Goal: Navigation & Orientation: Find specific page/section

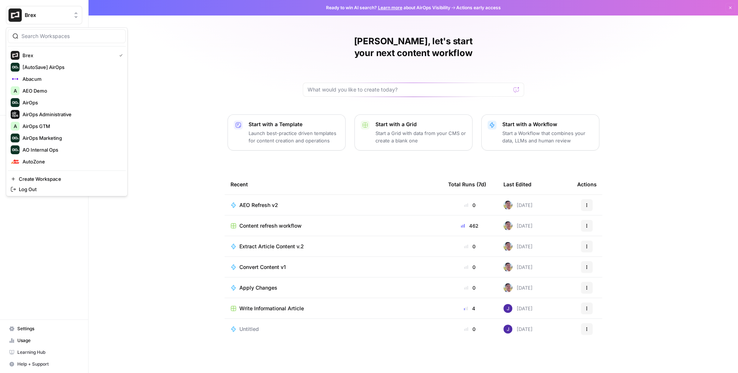
click at [32, 15] on span "Brex" at bounding box center [47, 14] width 45 height 7
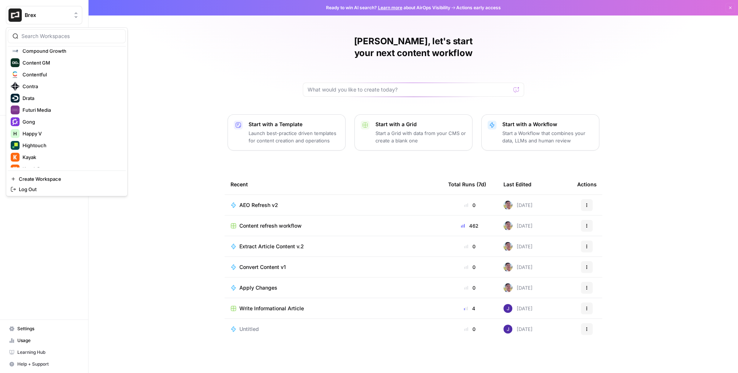
scroll to position [197, 0]
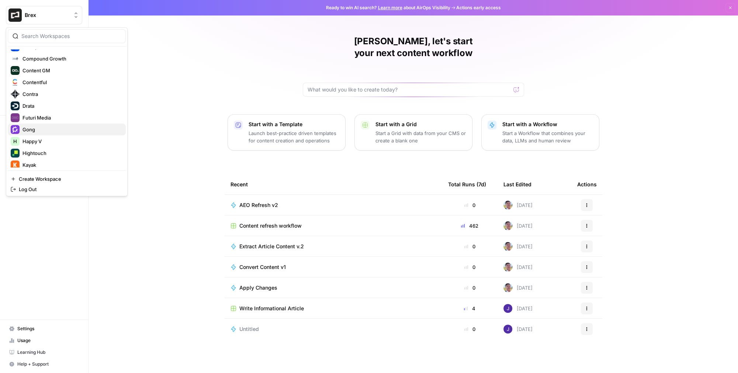
click at [34, 127] on span "Gong" at bounding box center [71, 129] width 97 height 7
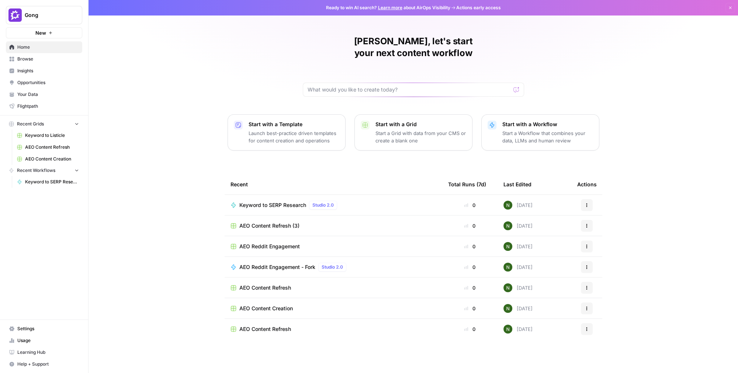
click at [26, 72] on span "Insights" at bounding box center [48, 71] width 62 height 7
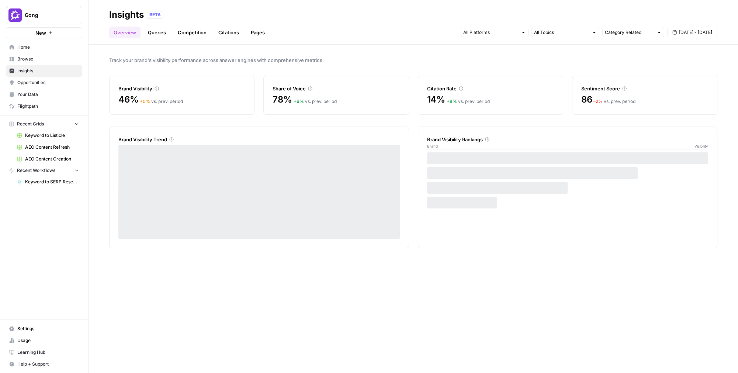
click at [152, 37] on link "Queries" at bounding box center [157, 33] width 27 height 12
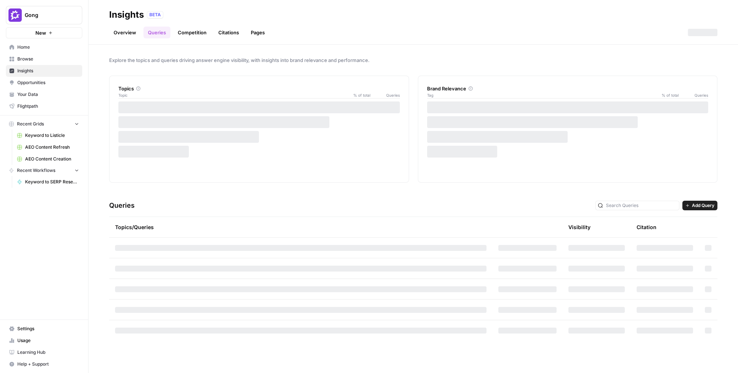
click at [45, 93] on span "Your Data" at bounding box center [48, 94] width 62 height 7
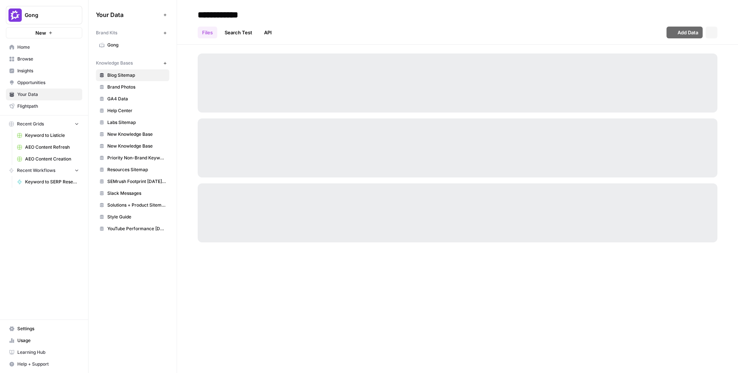
click at [44, 84] on span "Opportunities" at bounding box center [48, 82] width 62 height 7
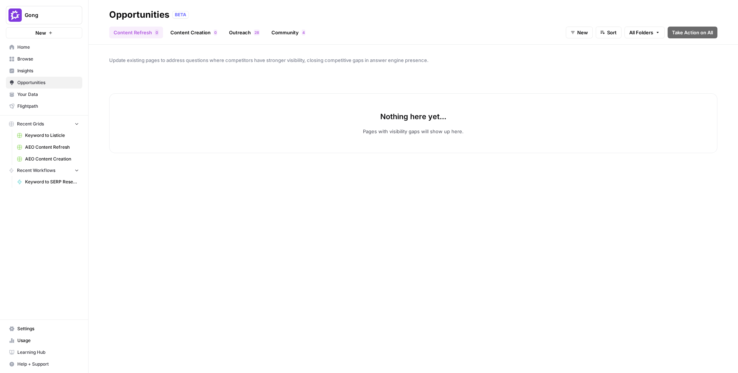
click at [183, 27] on link "Content Creation 0" at bounding box center [194, 33] width 56 height 12
click at [251, 33] on link "Outreach 8 2" at bounding box center [244, 33] width 39 height 12
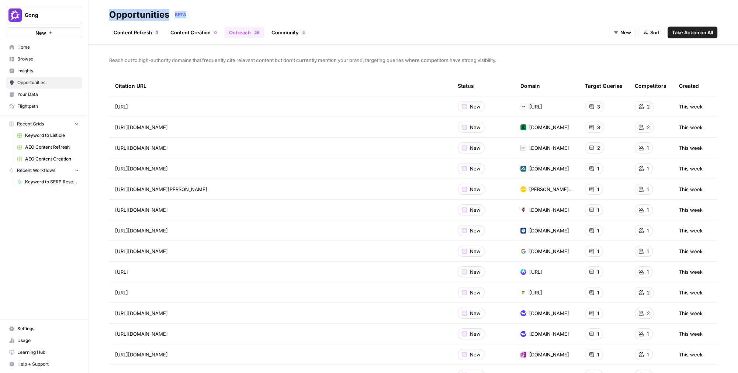
drag, startPoint x: 110, startPoint y: 14, endPoint x: 180, endPoint y: 20, distance: 71.1
click at [180, 20] on div "Opportunities BETA" at bounding box center [413, 15] width 608 height 12
click at [326, 25] on div "Content Refresh 0 Content Creation 0 Outreach 8 2 Community 4 New Sort Take Act…" at bounding box center [413, 30] width 608 height 18
click at [421, 29] on div "Content Refresh 0 Content Creation 0 Outreach 8 2 Community 4 New Sort Take Act…" at bounding box center [413, 30] width 608 height 18
click at [502, 105] on td "New" at bounding box center [483, 106] width 63 height 20
